Goal: Transaction & Acquisition: Subscribe to service/newsletter

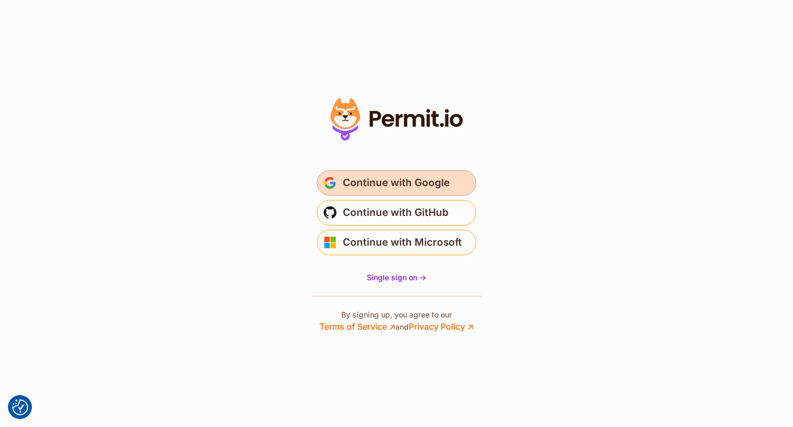
click at [420, 187] on span "Continue with Google" at bounding box center [396, 182] width 107 height 17
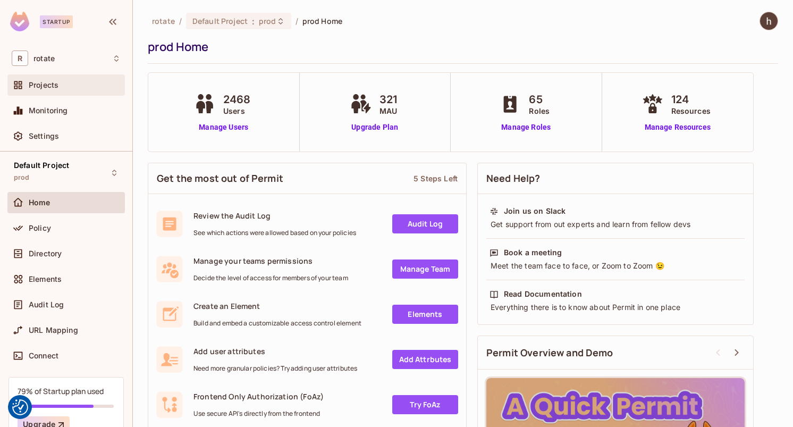
click at [57, 89] on span "Projects" at bounding box center [44, 85] width 30 height 9
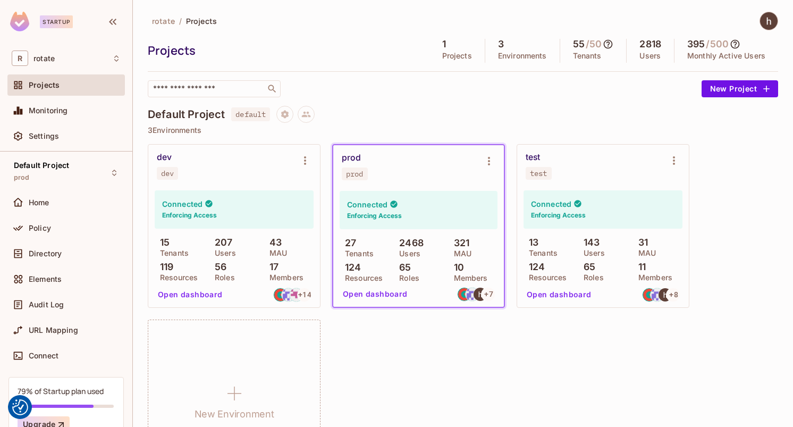
click at [607, 40] on icon at bounding box center [608, 44] width 9 height 9
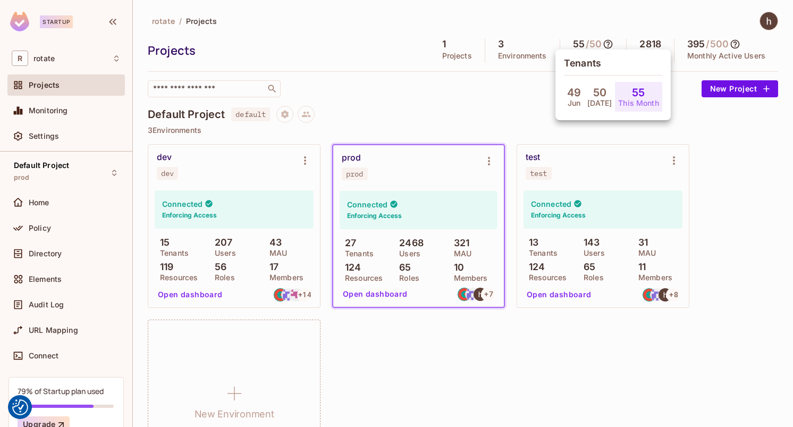
click at [607, 40] on div at bounding box center [396, 213] width 793 height 427
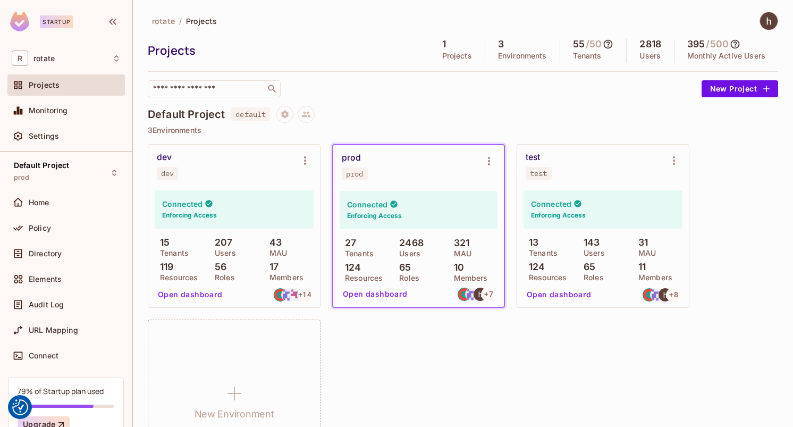
click at [519, 97] on div "rotate / Projects Projects 1 Projects 3 Environments 55 / 50 Tenants 2818 Users…" at bounding box center [463, 253] width 630 height 483
click at [261, 260] on div "15 Tenants 207 Users 43 MAU 119 Resources 56 Roles 17 Members" at bounding box center [234, 259] width 159 height 44
click at [209, 272] on div "56 Roles" at bounding box center [233, 270] width 49 height 19
click at [351, 243] on p "27" at bounding box center [348, 243] width 16 height 11
click at [352, 256] on p "Tenants" at bounding box center [357, 253] width 34 height 9
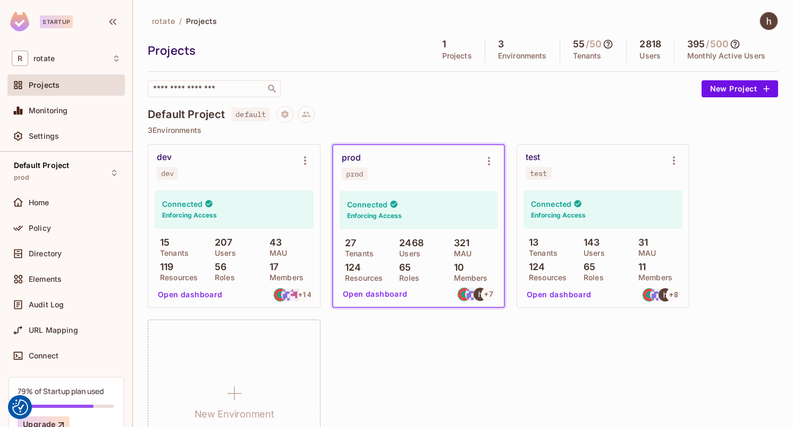
click at [202, 297] on button "Open dashboard" at bounding box center [190, 294] width 73 height 17
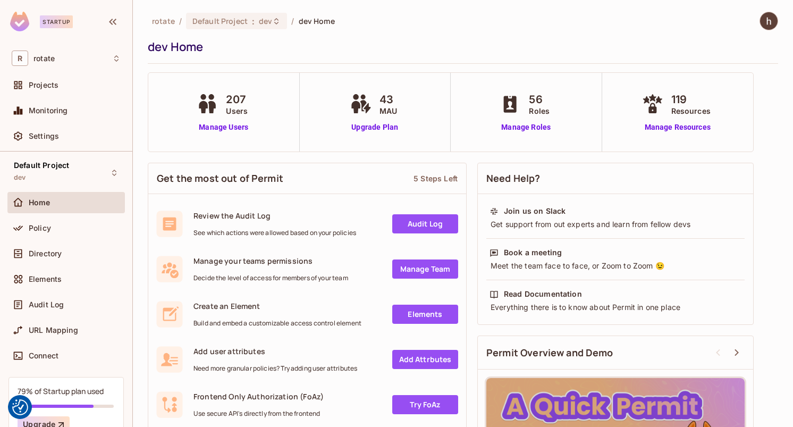
click at [98, 197] on div "Home" at bounding box center [66, 202] width 109 height 13
click at [172, 24] on span "rotate" at bounding box center [163, 21] width 23 height 10
click at [167, 21] on span "rotate" at bounding box center [163, 21] width 23 height 10
click at [73, 225] on div "Policy" at bounding box center [75, 228] width 92 height 9
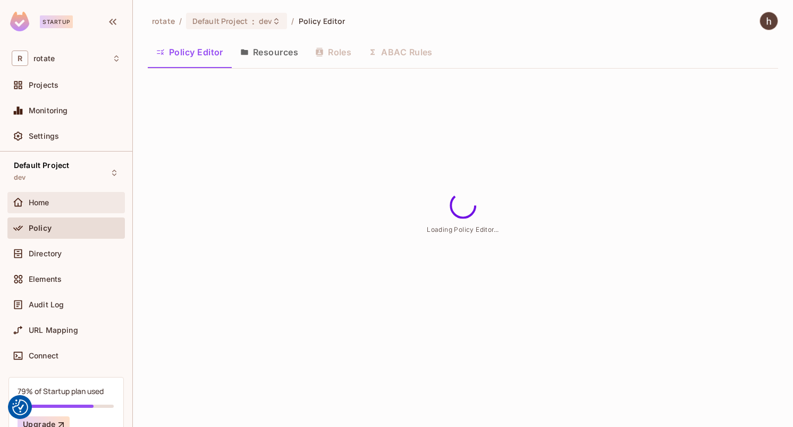
click at [85, 206] on div "Home" at bounding box center [75, 202] width 92 height 9
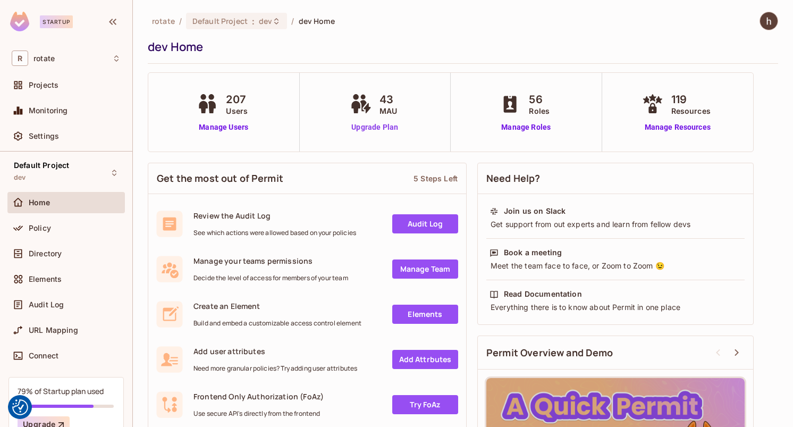
click at [380, 124] on link "Upgrade Plan" at bounding box center [375, 127] width 55 height 11
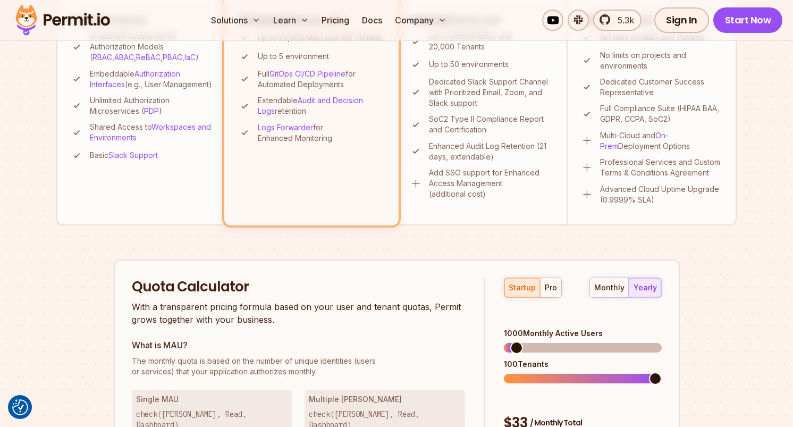
scroll to position [476, 0]
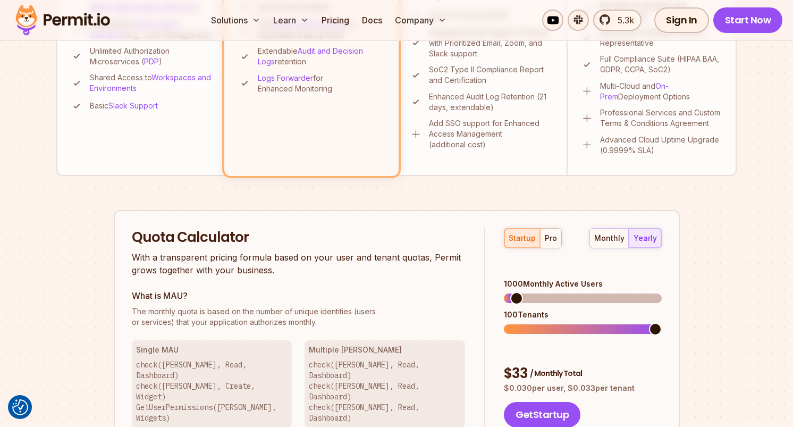
scroll to position [511, 0]
click at [659, 322] on span at bounding box center [655, 328] width 13 height 13
click at [643, 324] on span at bounding box center [574, 329] width 140 height 10
click at [508, 291] on span at bounding box center [514, 297] width 13 height 13
click at [553, 236] on div "pro" at bounding box center [551, 237] width 12 height 11
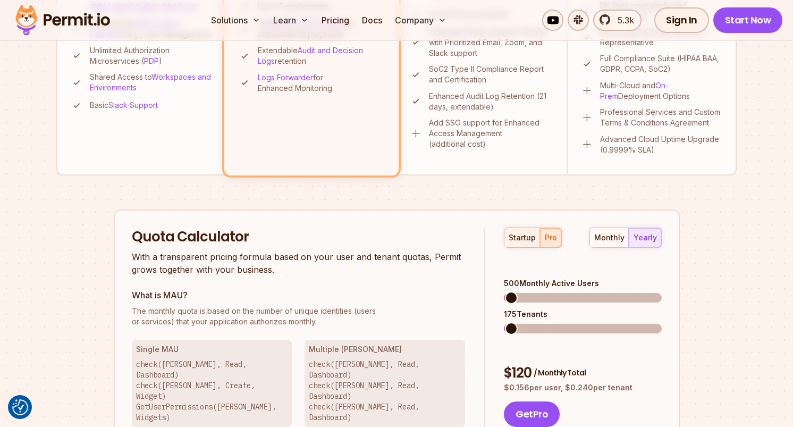
click at [526, 241] on div "startup" at bounding box center [522, 237] width 27 height 11
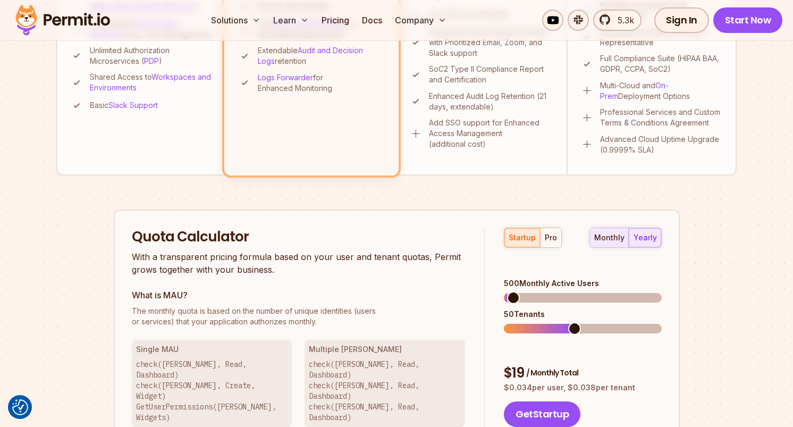
click at [620, 243] on button "monthly" at bounding box center [609, 237] width 39 height 19
click at [655, 239] on div "yearly" at bounding box center [644, 237] width 23 height 11
click at [545, 234] on div "pro" at bounding box center [551, 237] width 12 height 11
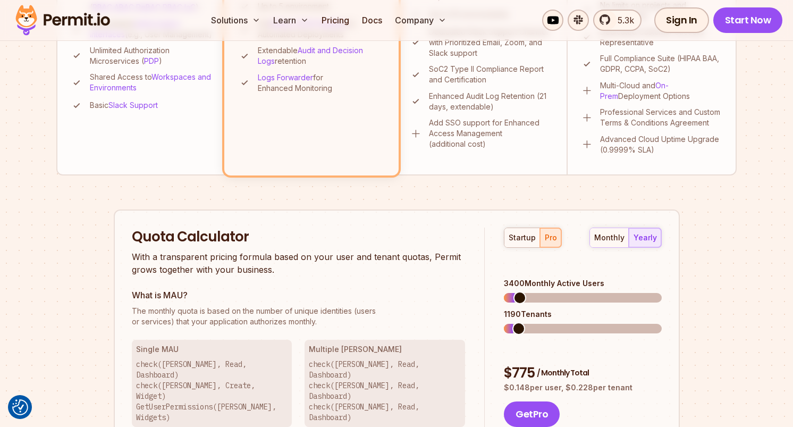
click at [514, 291] on span at bounding box center [519, 297] width 13 height 13
click at [507, 291] on span at bounding box center [513, 297] width 13 height 13
click at [528, 247] on div "startup pro" at bounding box center [533, 237] width 58 height 20
click at [529, 242] on div "startup" at bounding box center [522, 237] width 27 height 11
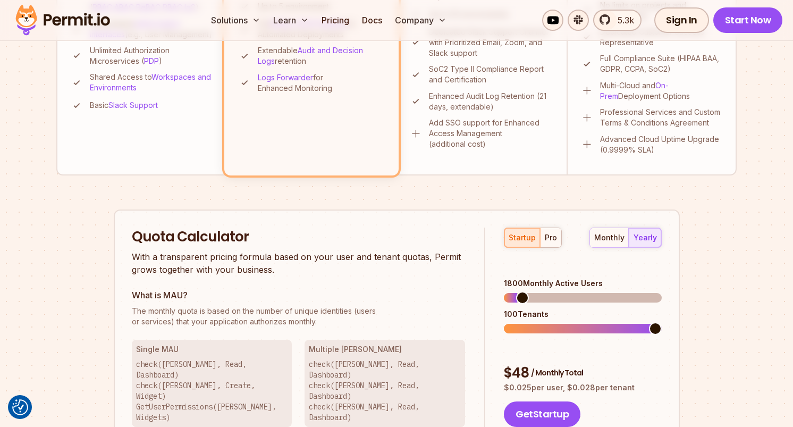
click at [517, 291] on span at bounding box center [522, 297] width 13 height 13
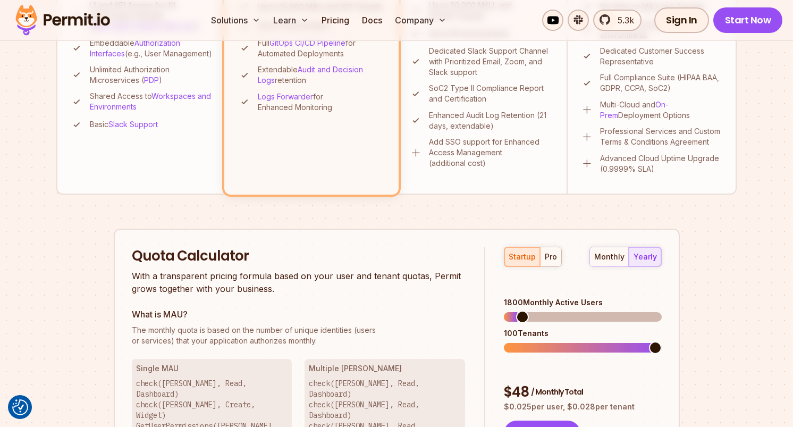
scroll to position [492, 0]
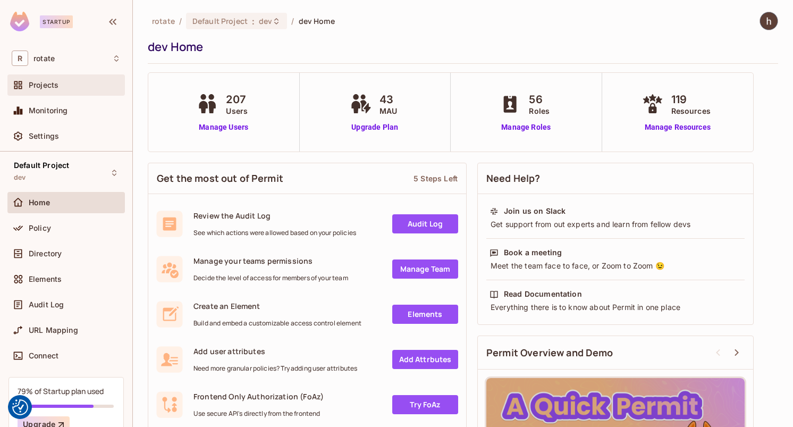
click at [81, 80] on div "Projects" at bounding box center [66, 85] width 109 height 13
